Goal: Task Accomplishment & Management: Use online tool/utility

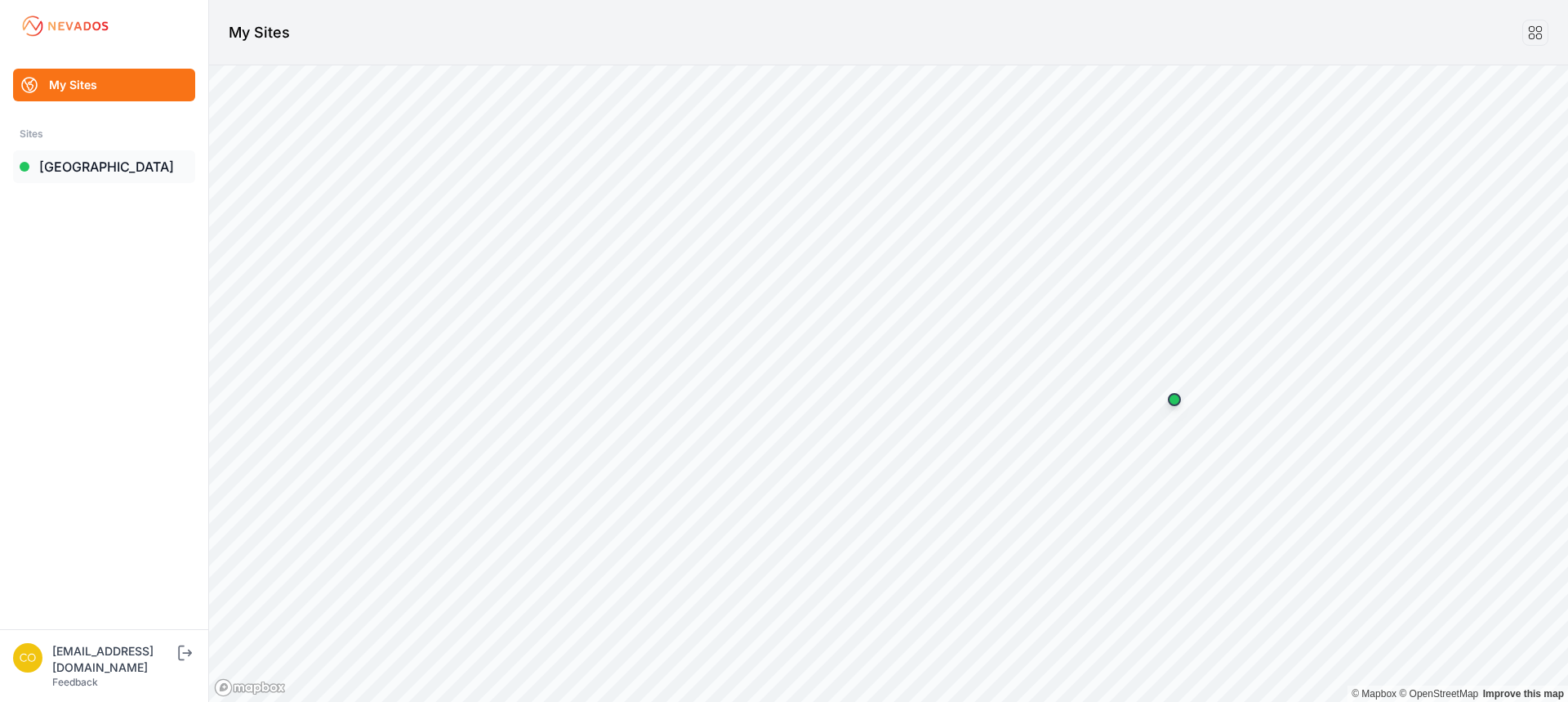
click at [72, 169] on link "[GEOGRAPHIC_DATA]" at bounding box center [104, 166] width 182 height 33
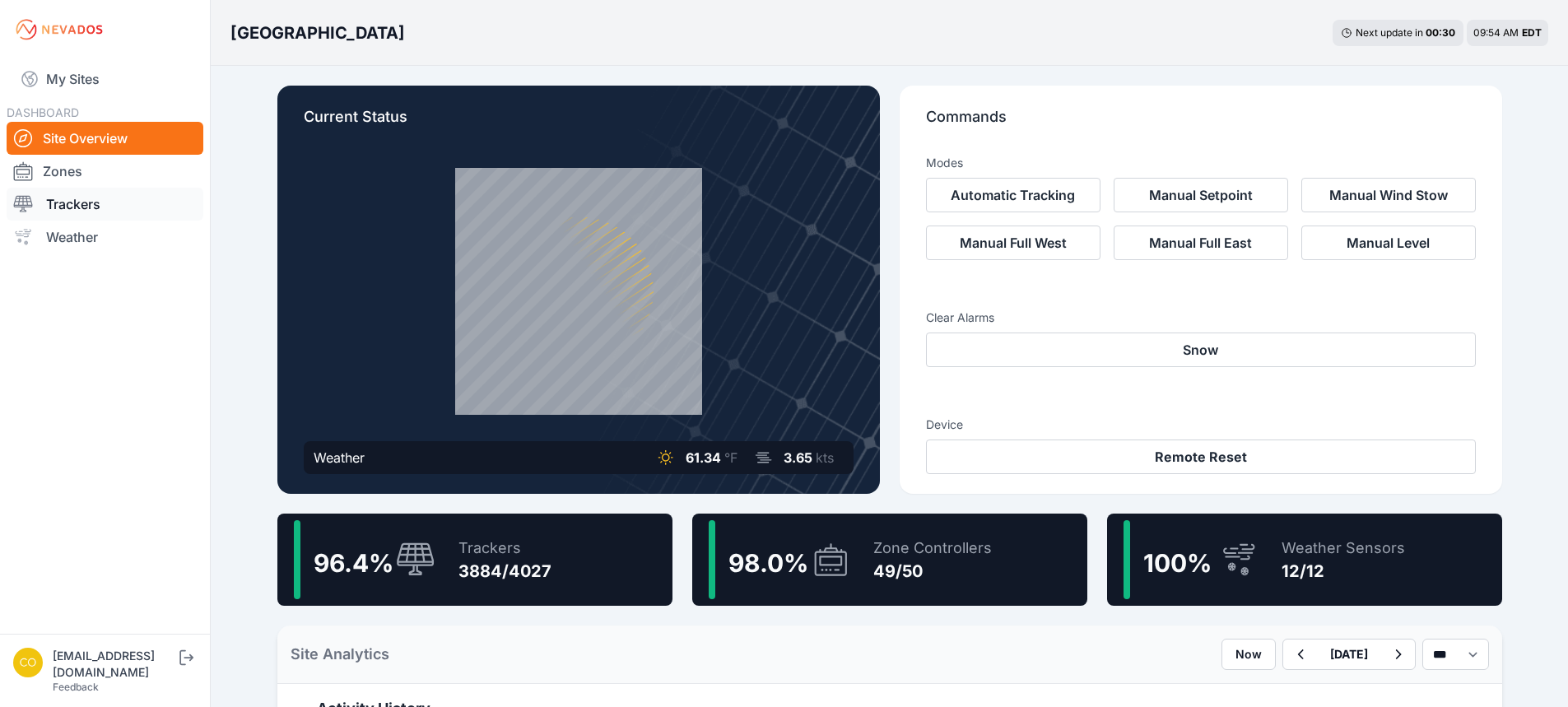
click at [62, 208] on link "Trackers" at bounding box center [104, 204] width 197 height 33
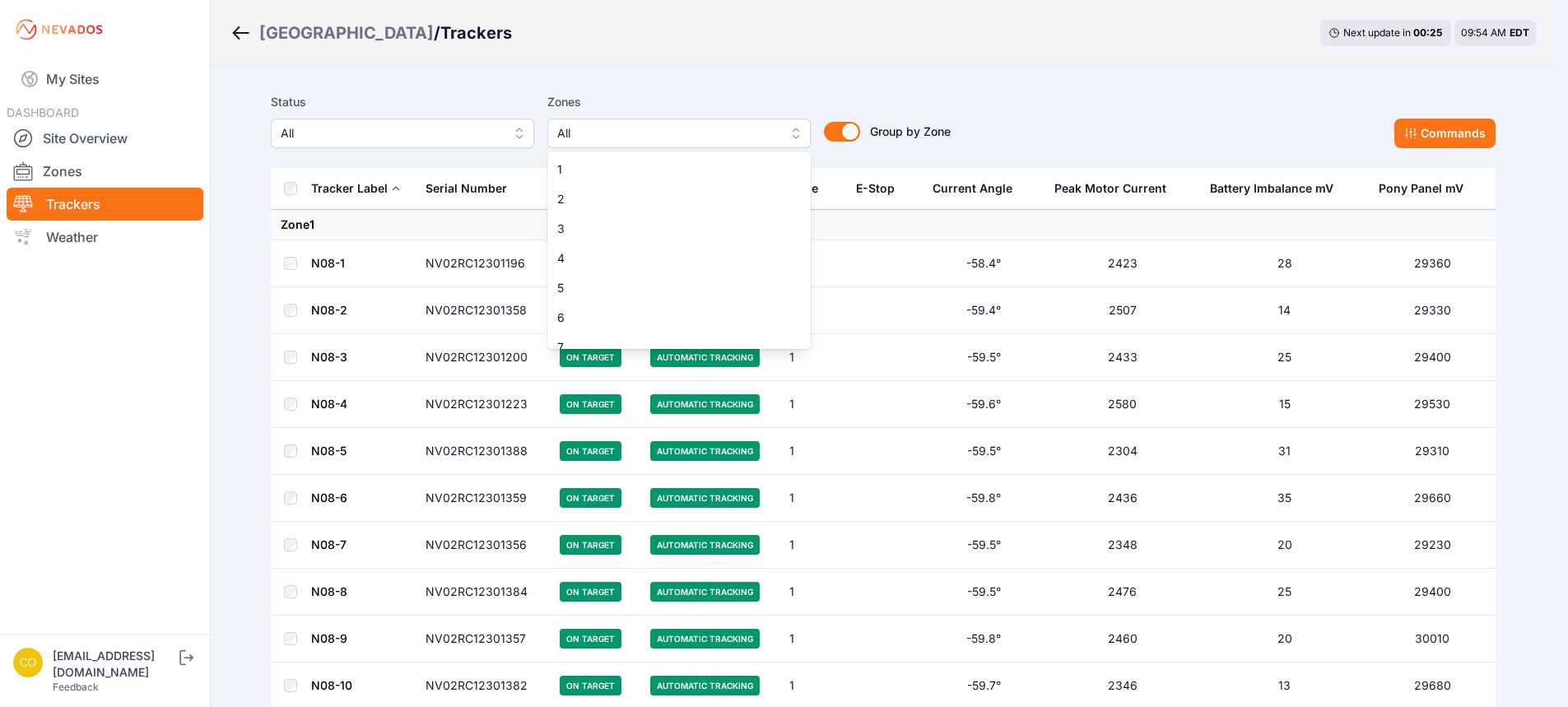
click at [699, 130] on span "All" at bounding box center [667, 133] width 221 height 20
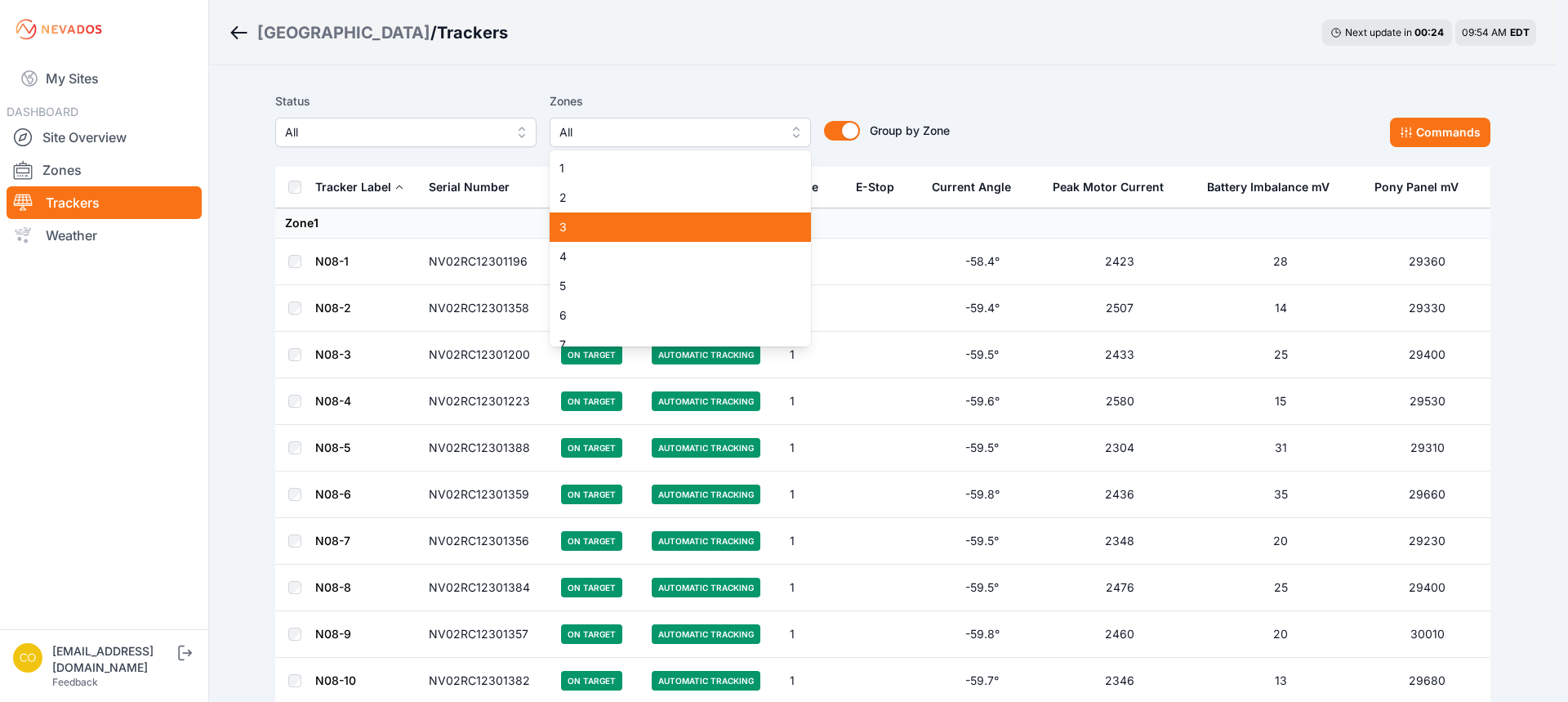
click at [597, 233] on span "3" at bounding box center [671, 227] width 222 height 17
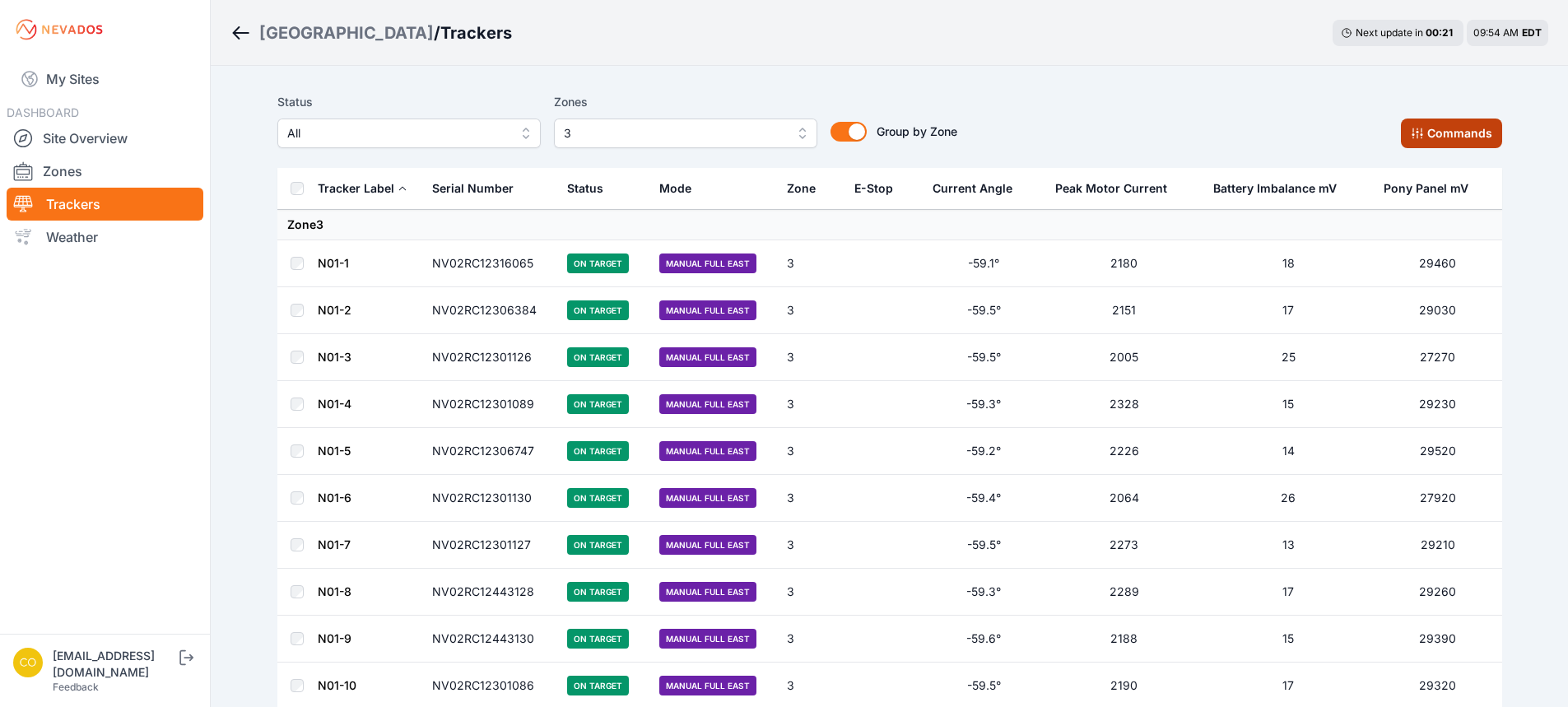
click at [1458, 135] on button "Commands" at bounding box center [1452, 133] width 101 height 29
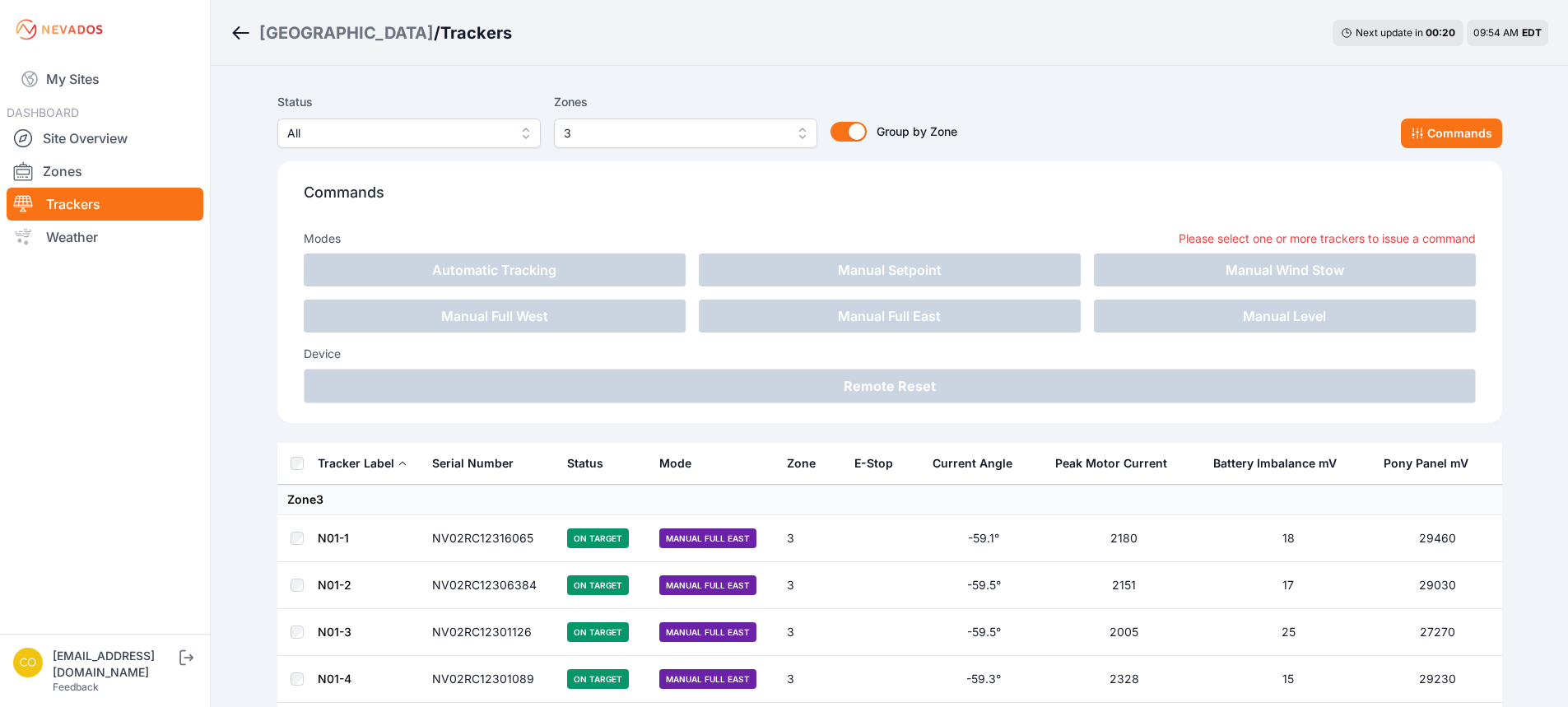
click at [1126, 104] on div "Status All Zones 3 Group by Zone Group by Zone Commands" at bounding box center [890, 120] width 1225 height 56
click at [1442, 135] on button "Commands" at bounding box center [1452, 133] width 101 height 29
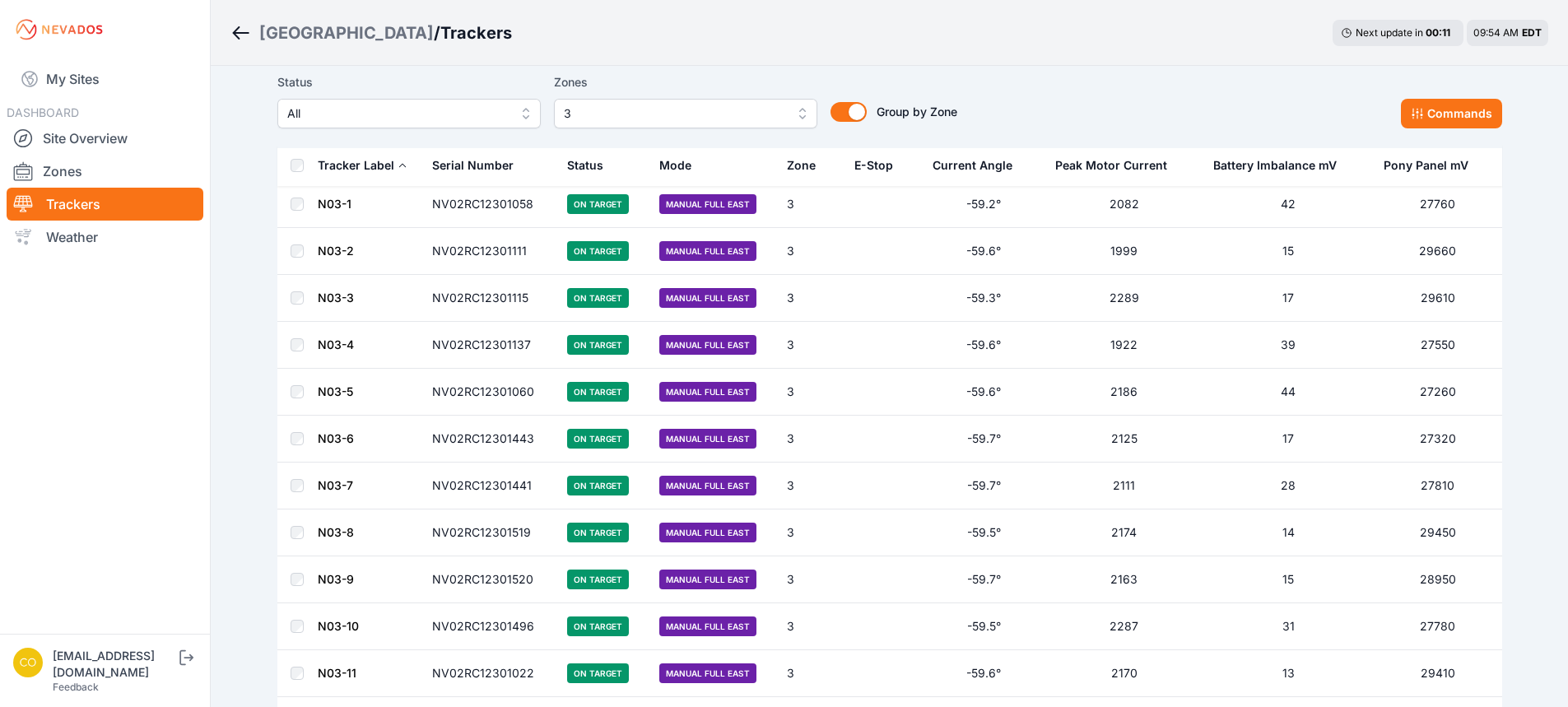
scroll to position [3177, 0]
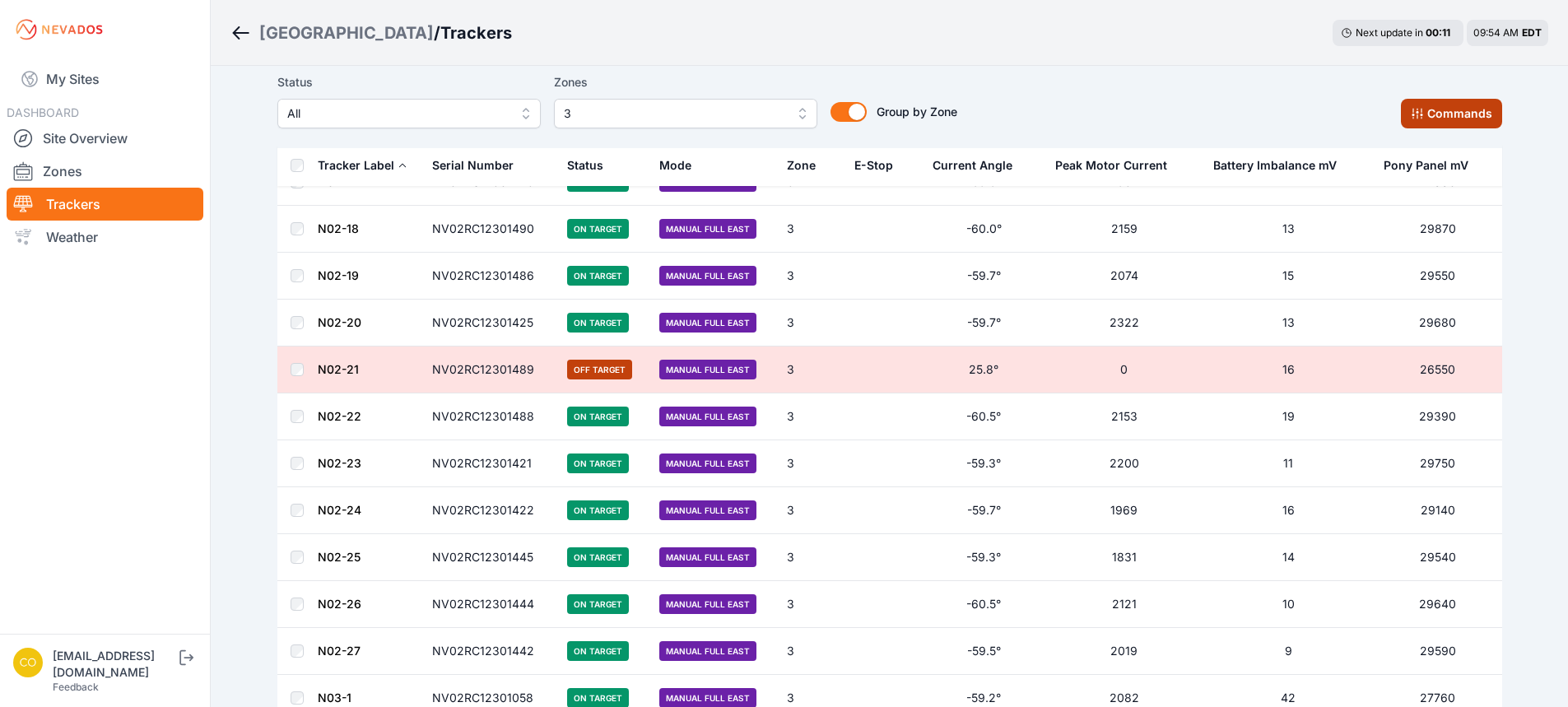
click at [1434, 111] on button "Commands" at bounding box center [1452, 113] width 101 height 29
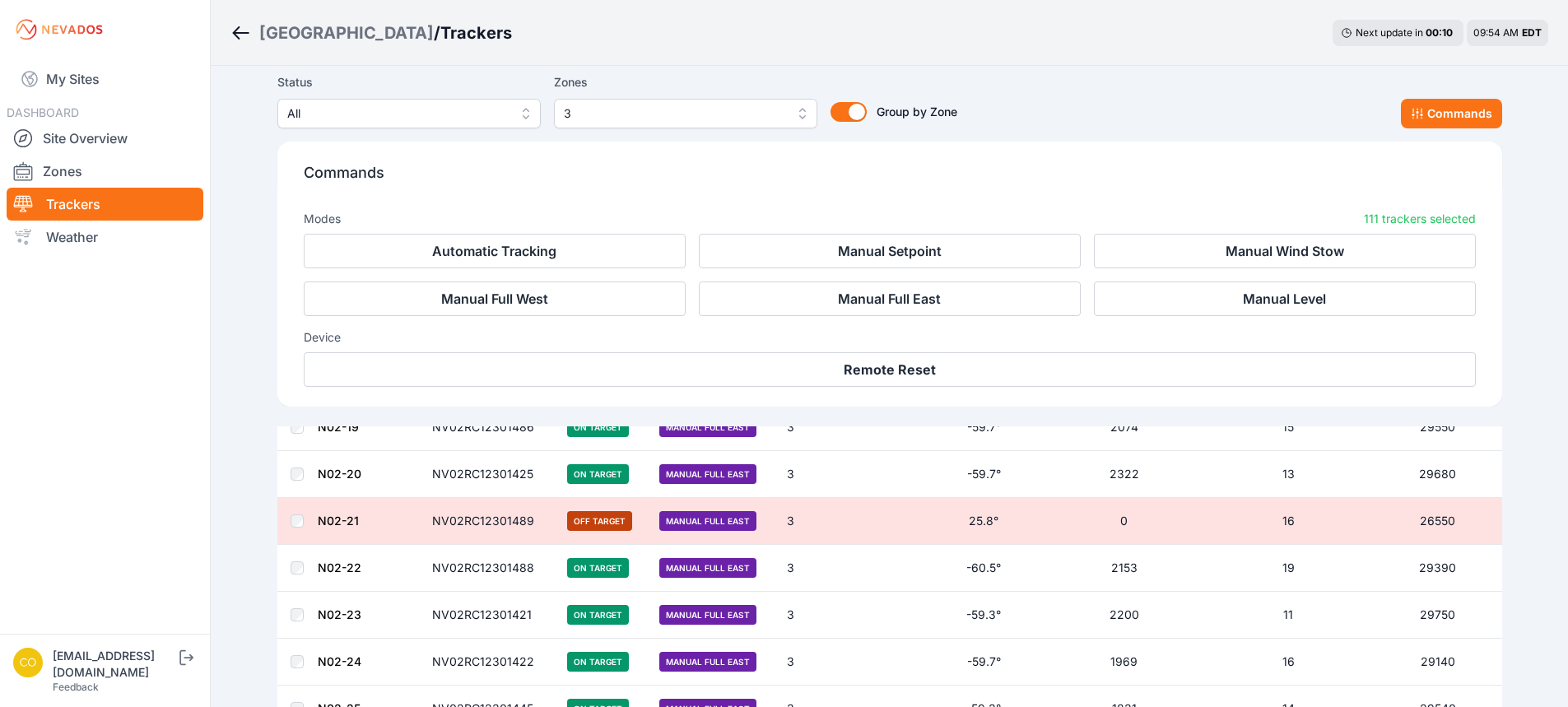
scroll to position [3455, 0]
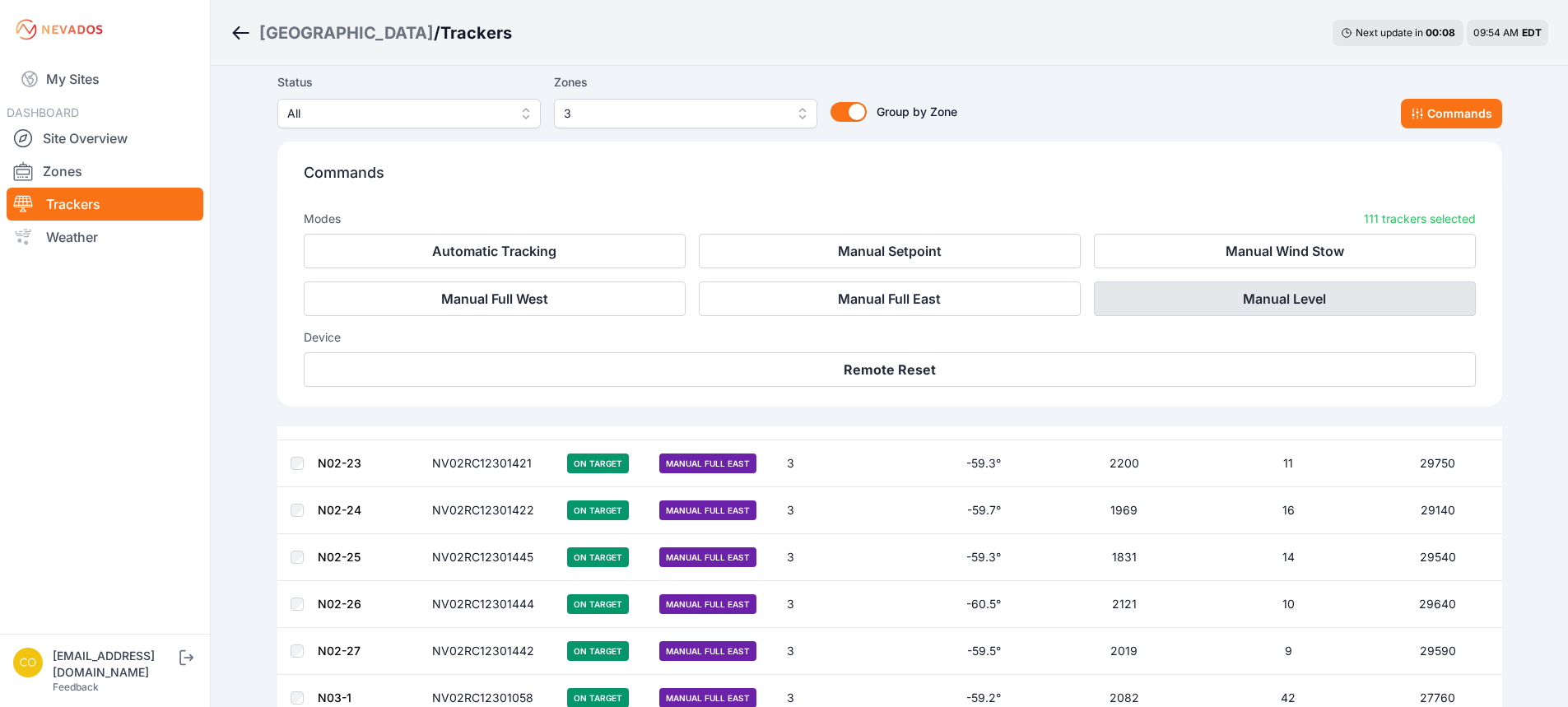
click at [1249, 295] on button "Manual Level" at bounding box center [1284, 298] width 382 height 35
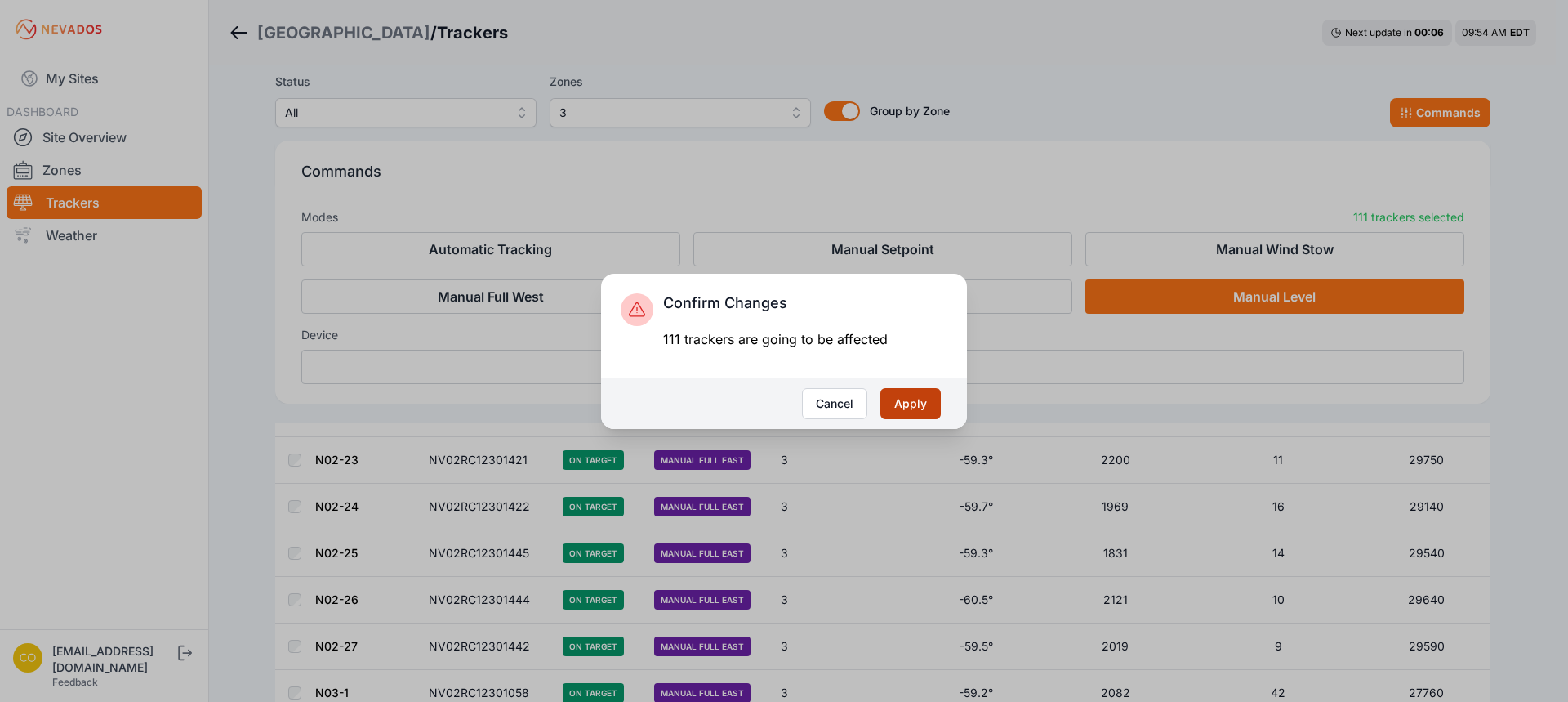
click at [909, 399] on button "Apply" at bounding box center [910, 403] width 60 height 31
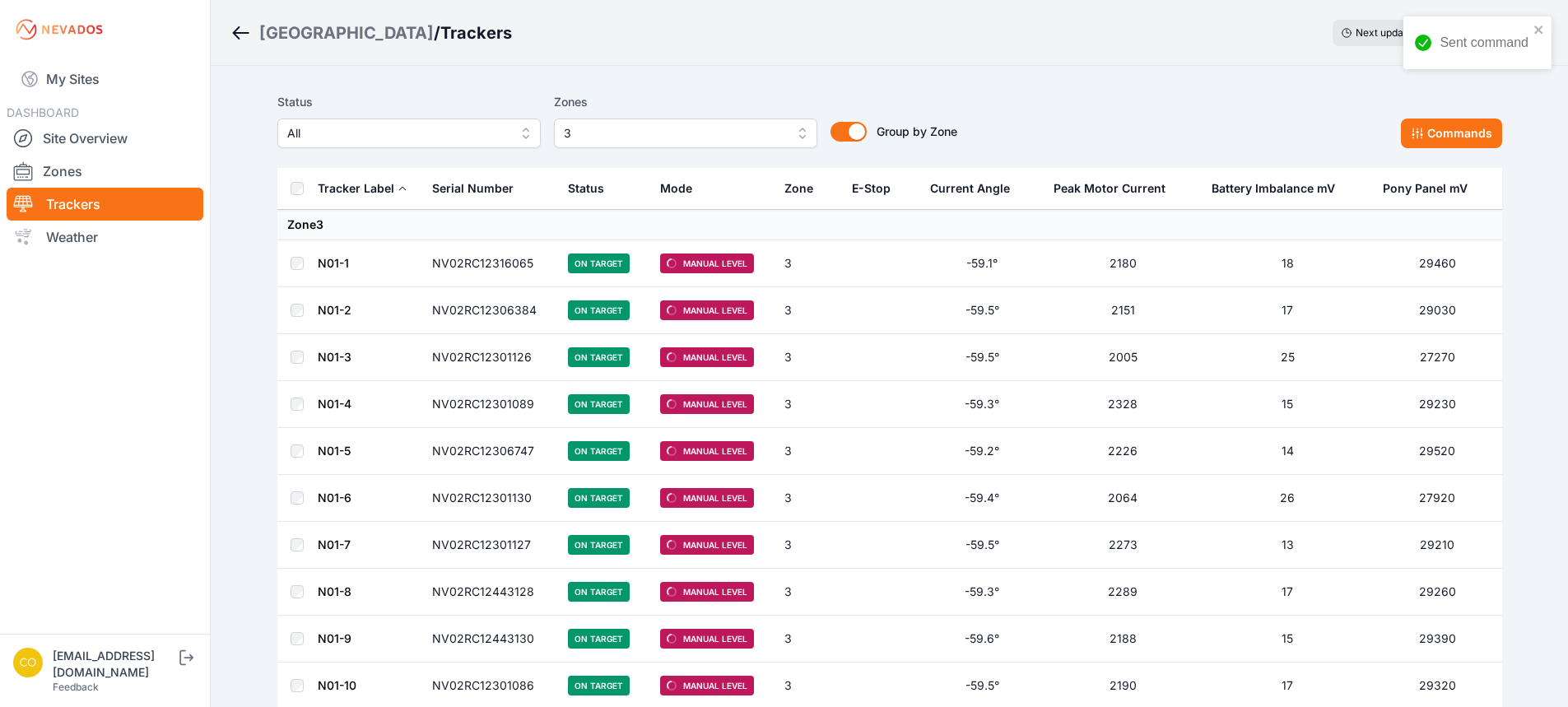
click at [749, 137] on span "3" at bounding box center [675, 133] width 221 height 20
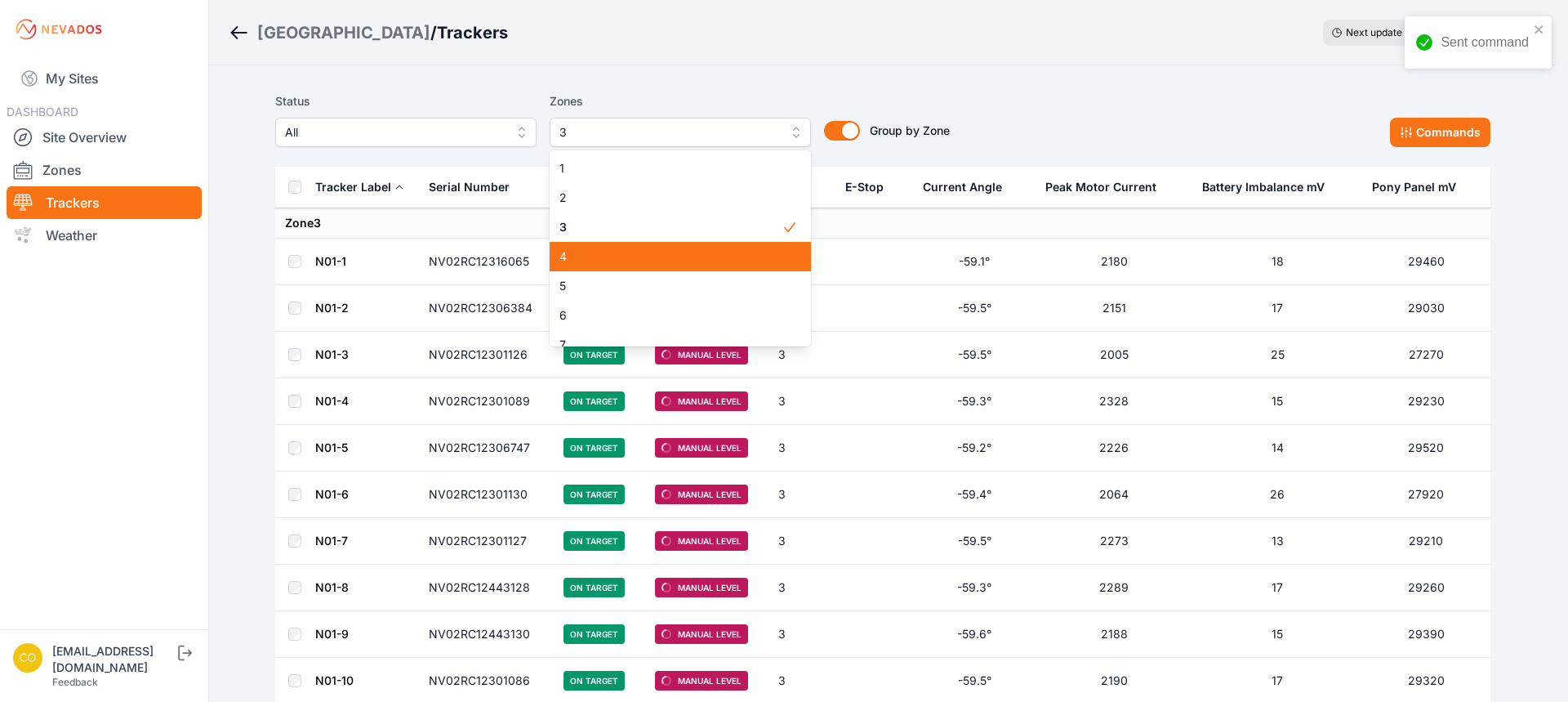
click at [610, 254] on span "4" at bounding box center [671, 256] width 222 height 17
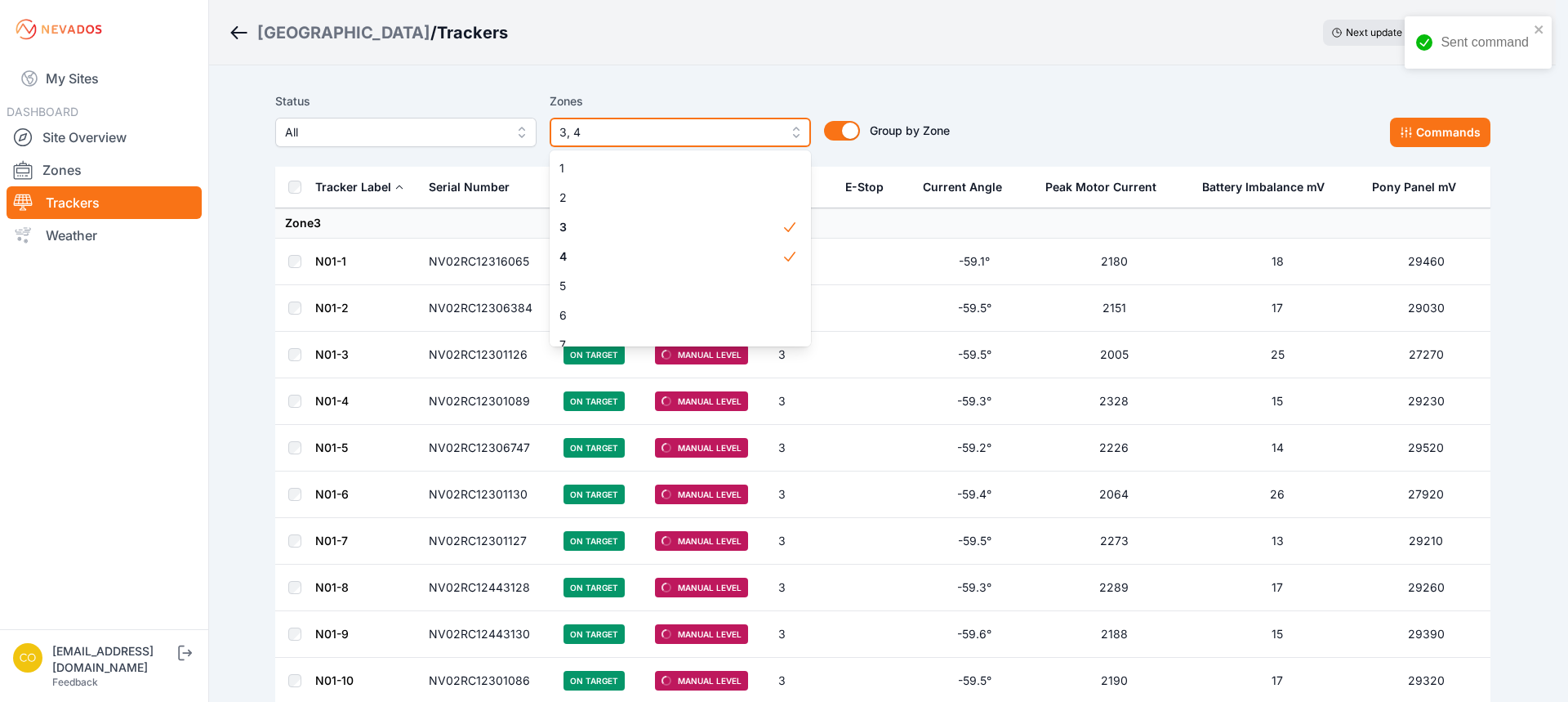
click at [601, 129] on span "3, 4" at bounding box center [669, 132] width 219 height 19
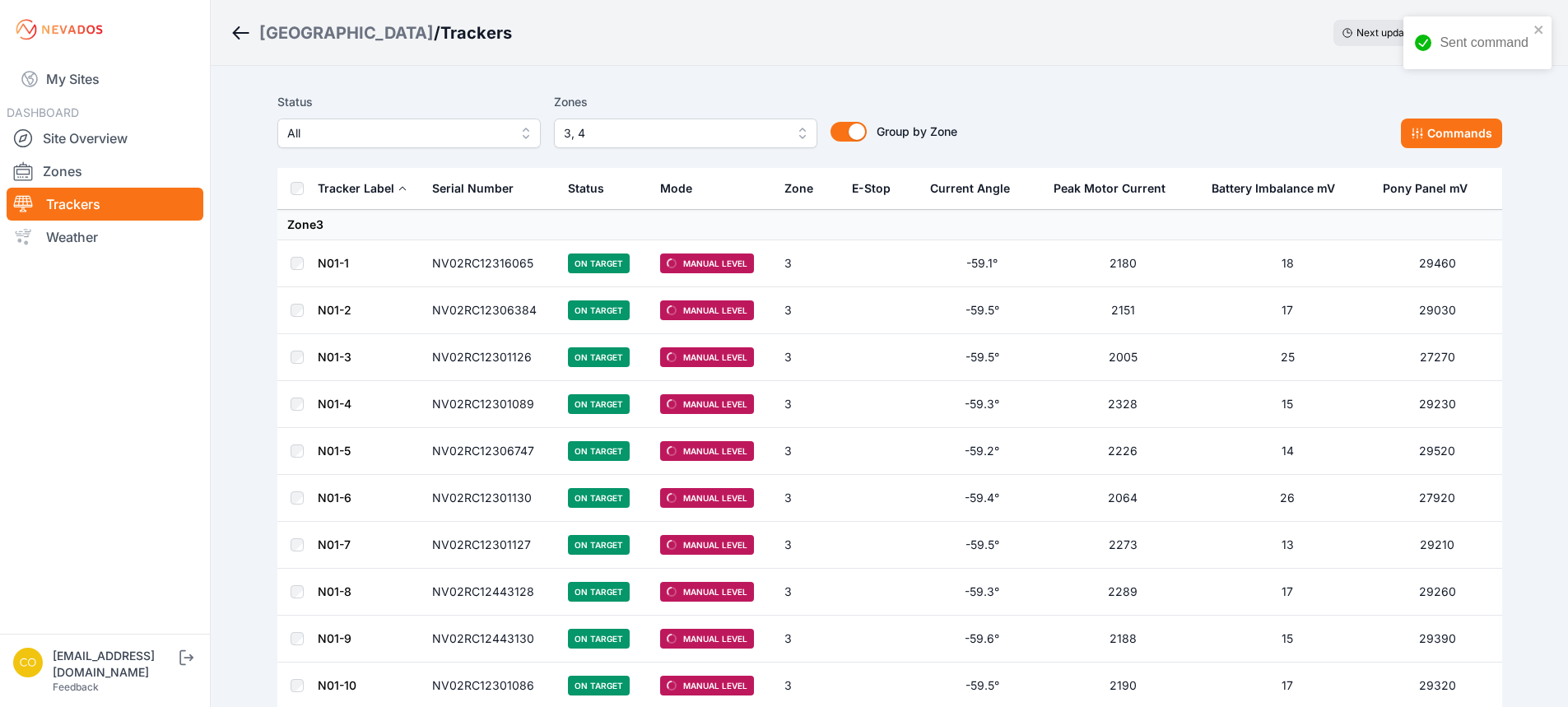
click at [610, 135] on span "3, 4" at bounding box center [675, 133] width 221 height 20
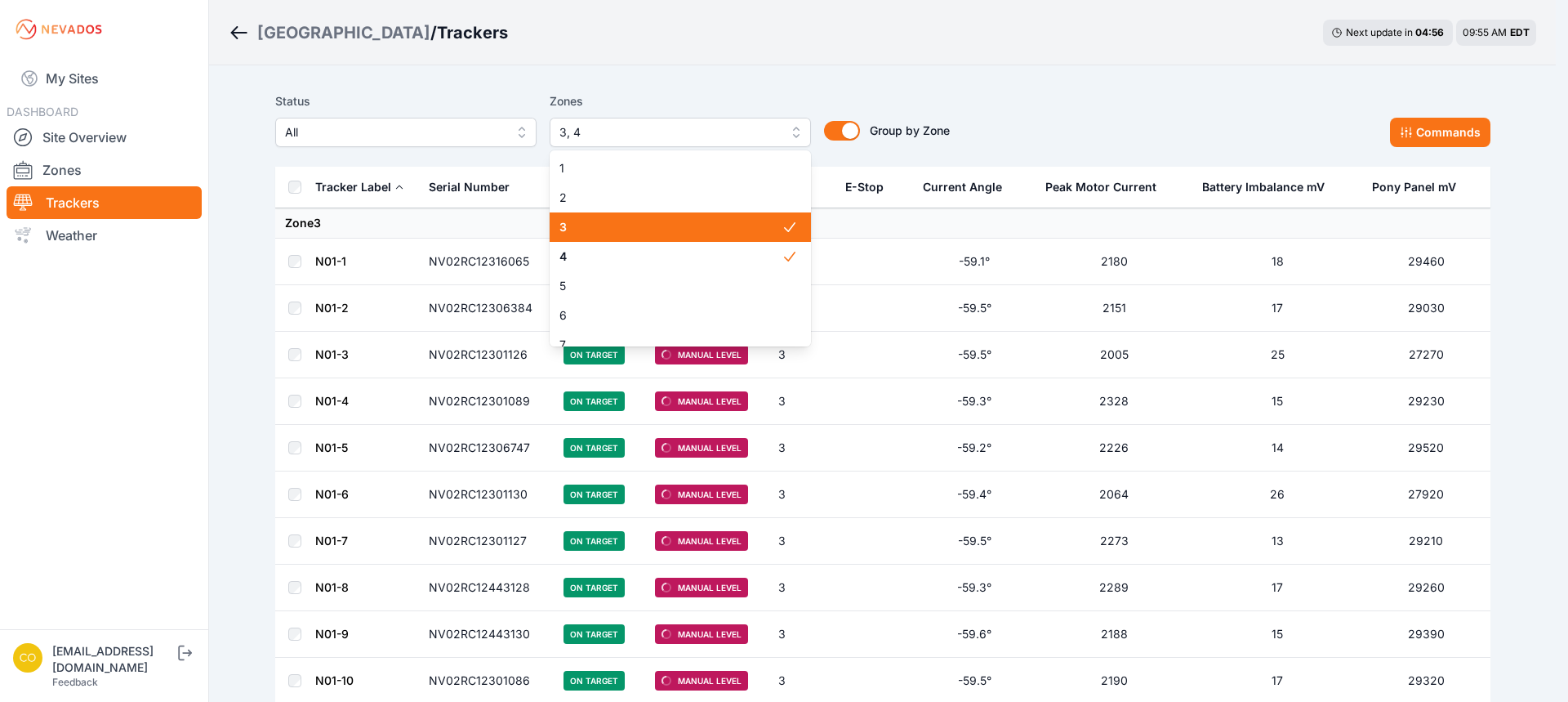
click at [573, 222] on span "3" at bounding box center [671, 227] width 222 height 17
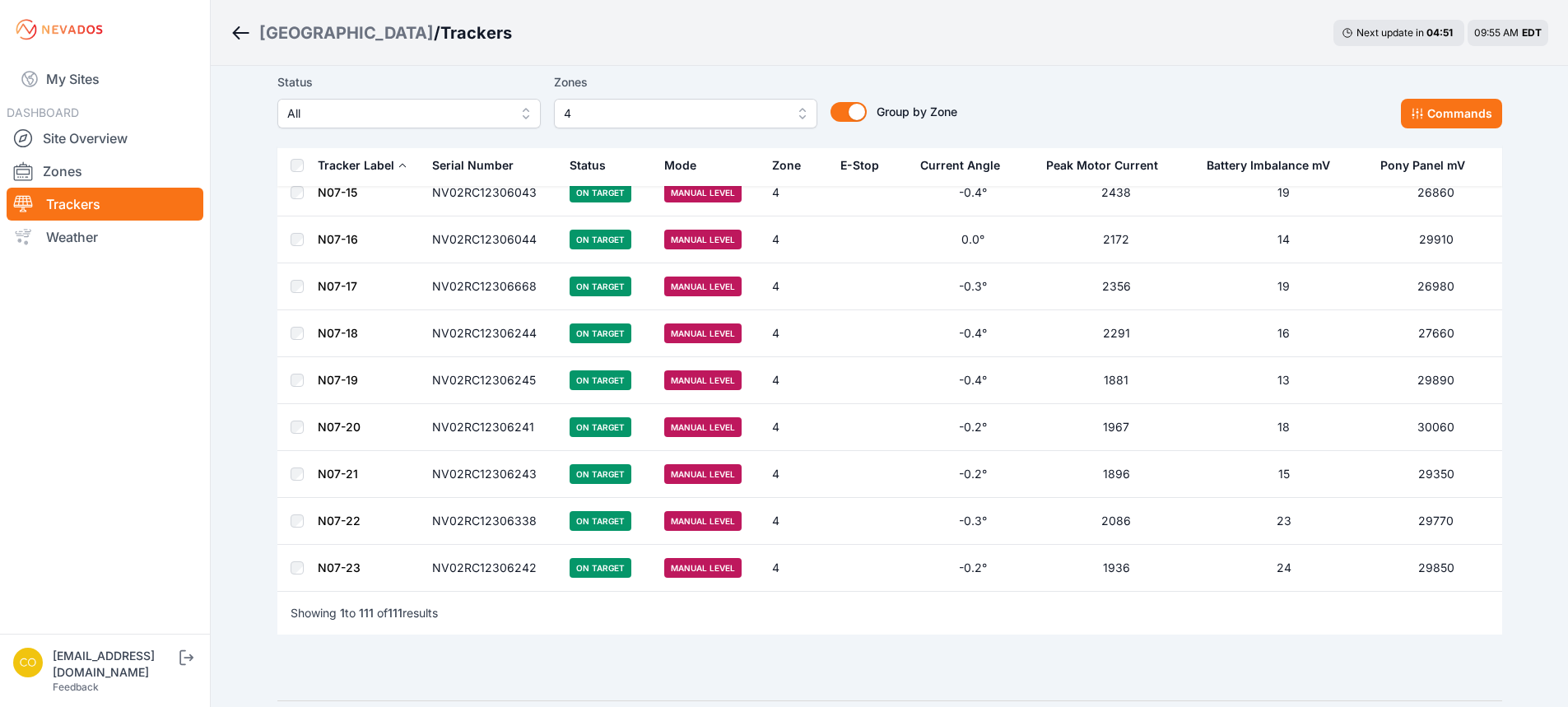
scroll to position [4905, 0]
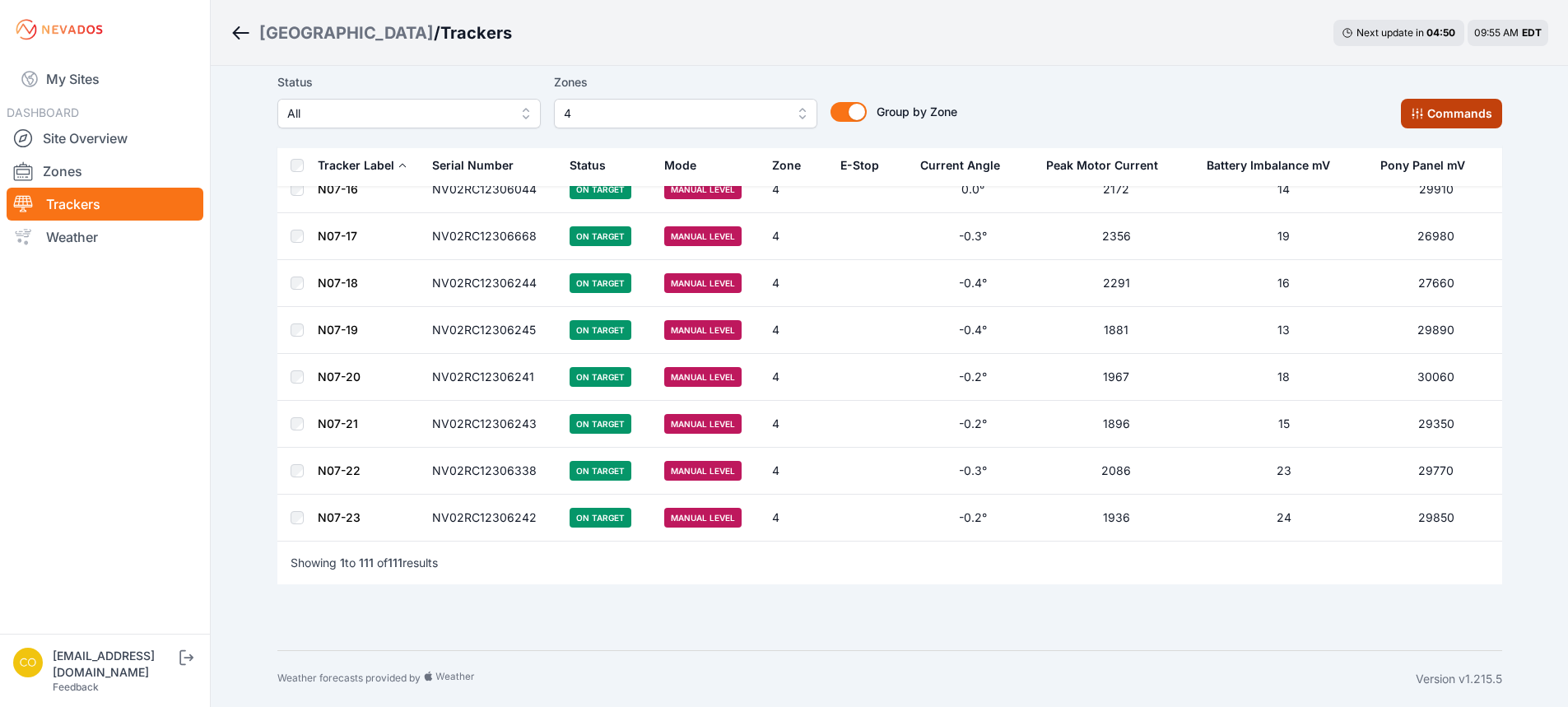
click at [1424, 116] on icon at bounding box center [1418, 113] width 13 height 13
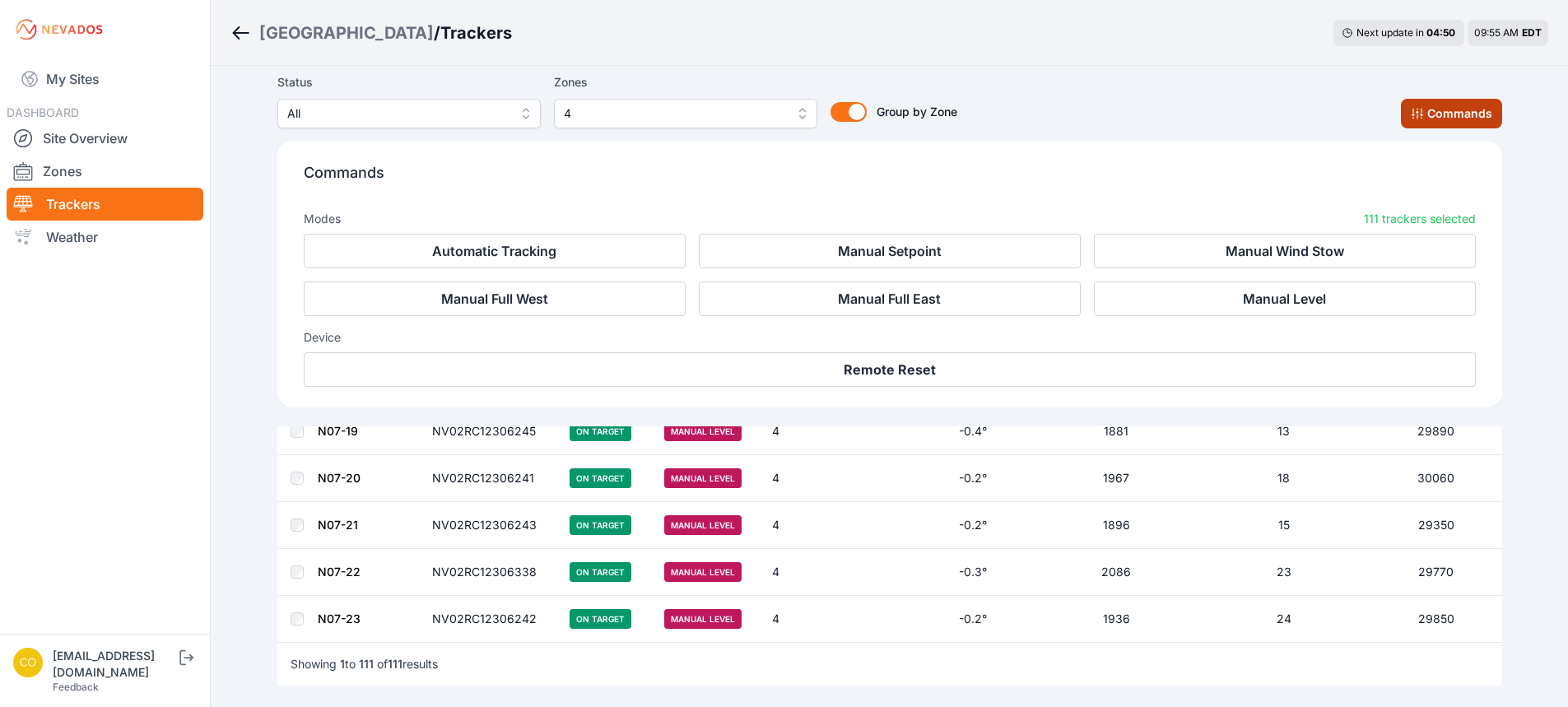
scroll to position [5182, 0]
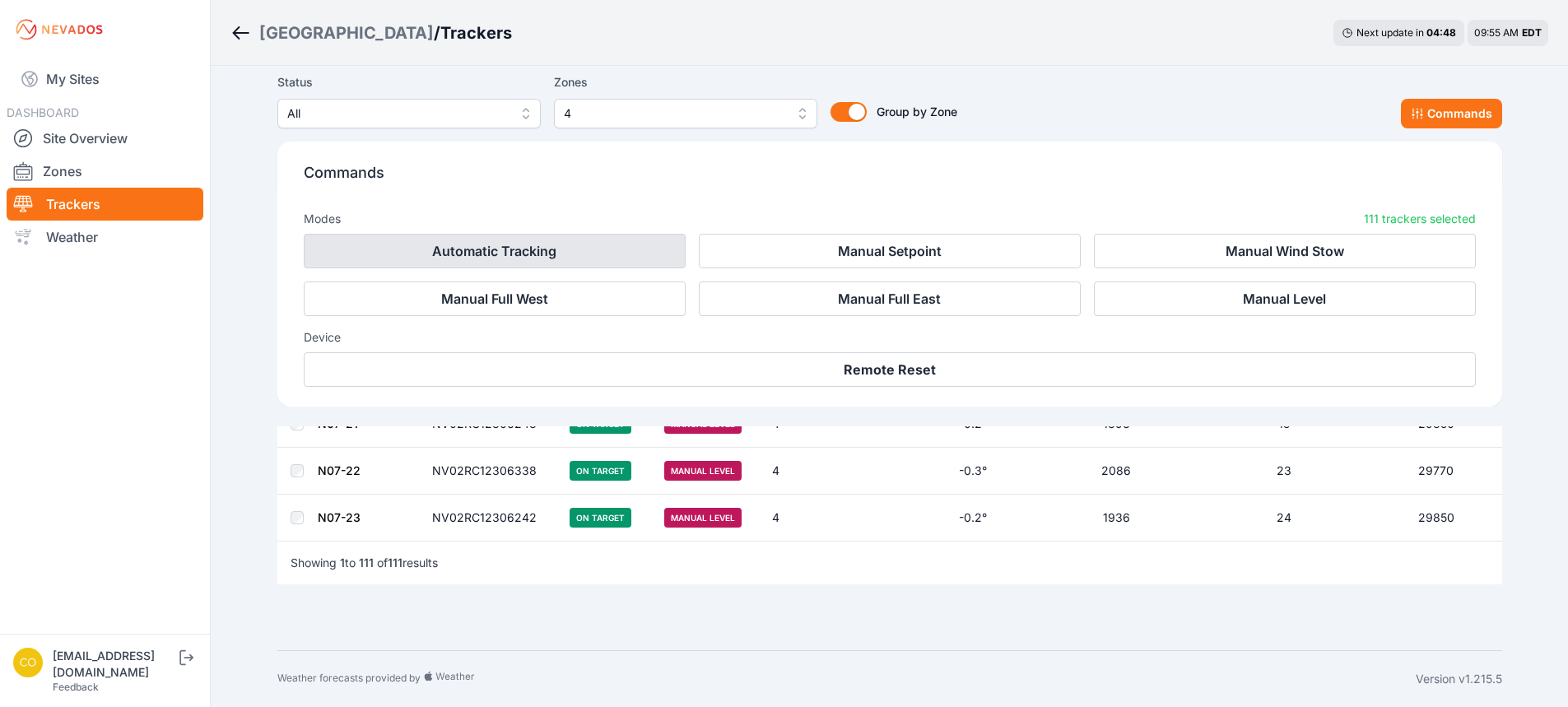
click at [626, 241] on button "Automatic Tracking" at bounding box center [494, 251] width 382 height 35
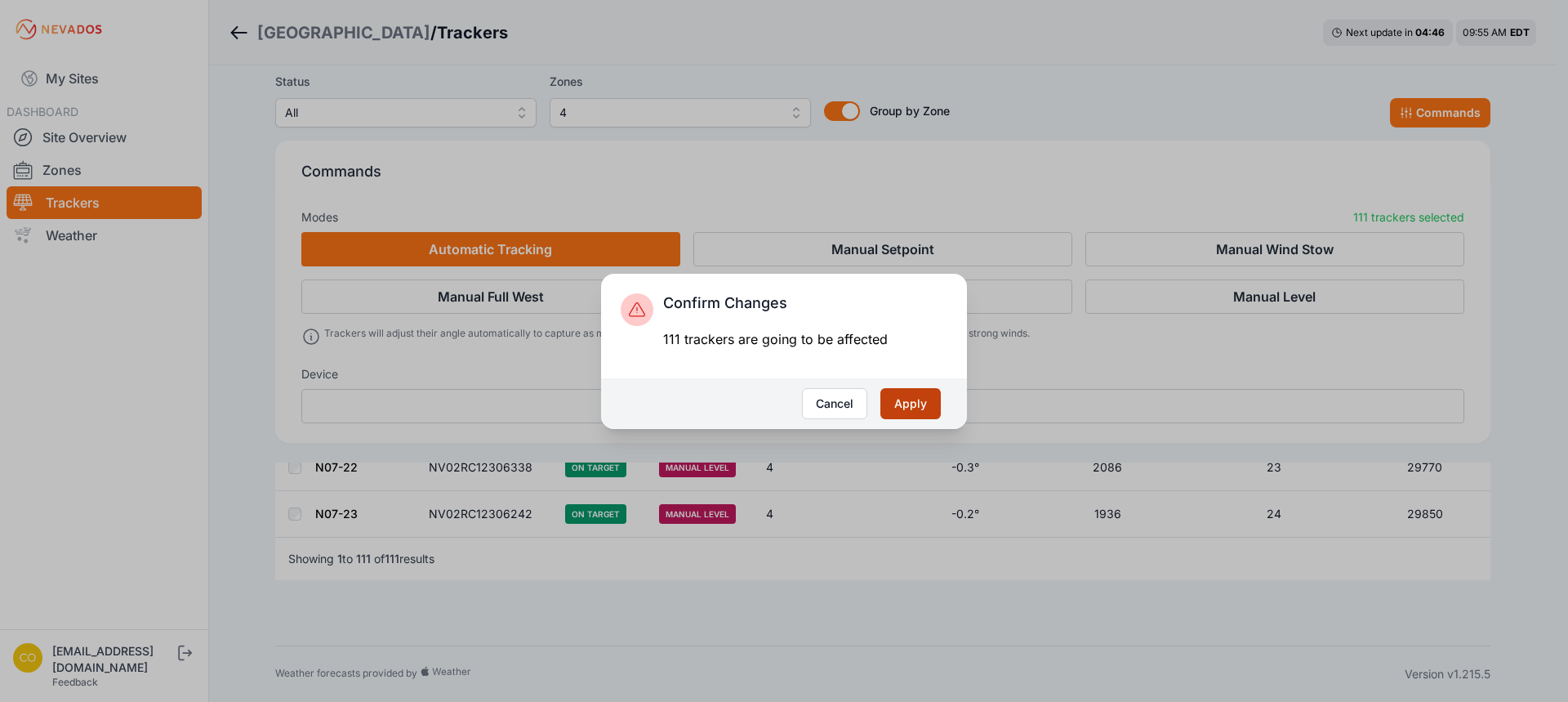
click at [920, 402] on button "Apply" at bounding box center [910, 403] width 60 height 31
